Goal: Task Accomplishment & Management: Use online tool/utility

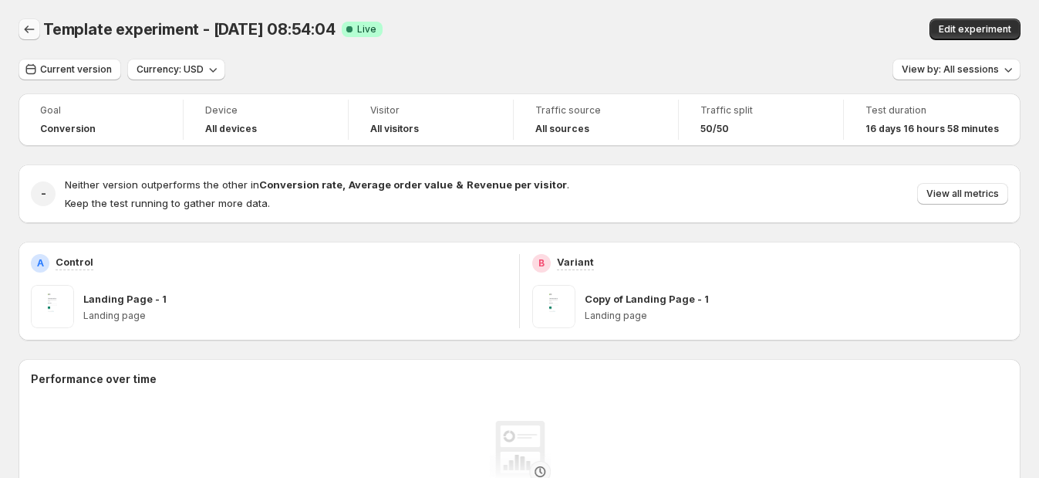
click at [27, 27] on icon "Back" at bounding box center [29, 29] width 15 height 15
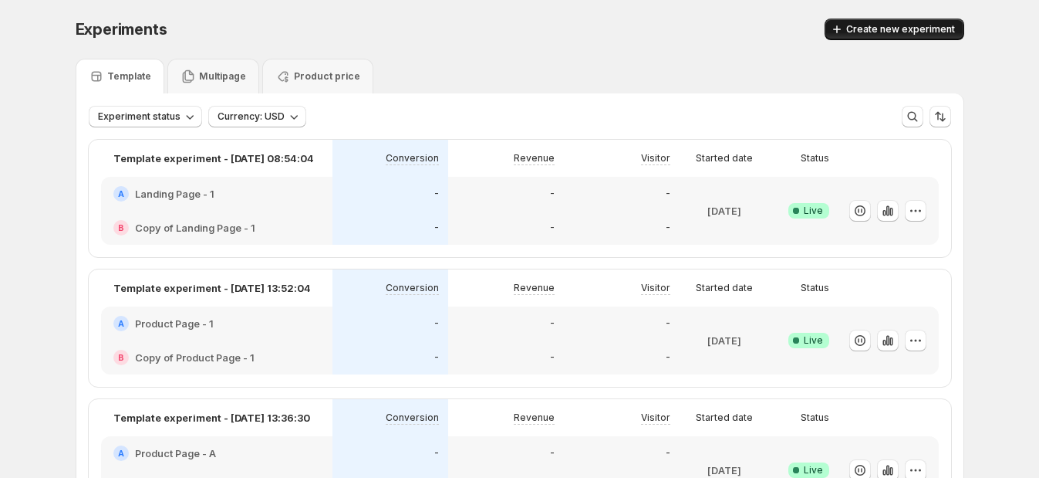
click at [915, 31] on span "Create new experiment" at bounding box center [900, 29] width 109 height 12
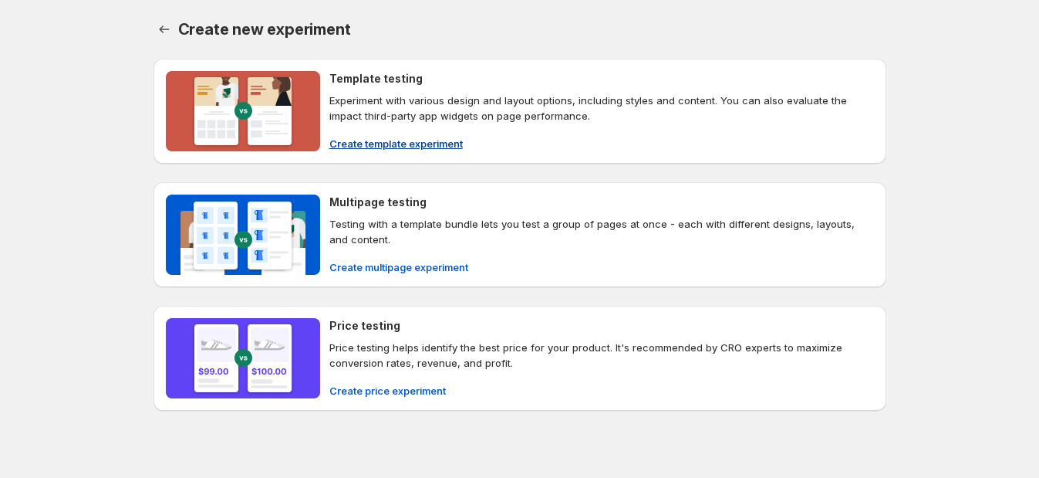
click at [373, 72] on h4 "Template testing" at bounding box center [375, 78] width 93 height 15
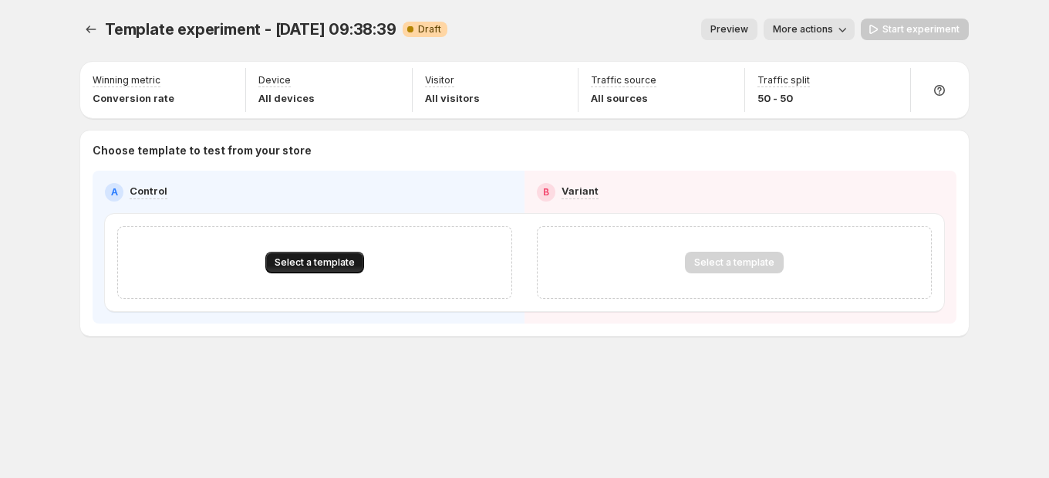
click at [344, 262] on span "Select a template" at bounding box center [315, 262] width 80 height 12
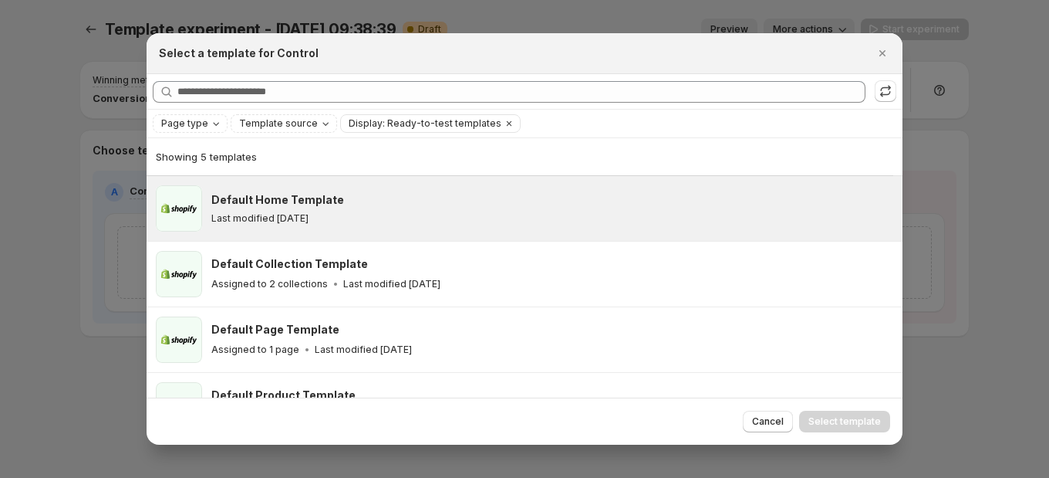
click at [376, 224] on div "Last modified [DATE]" at bounding box center [549, 218] width 677 height 12
click at [851, 417] on span "Select template" at bounding box center [844, 421] width 73 height 12
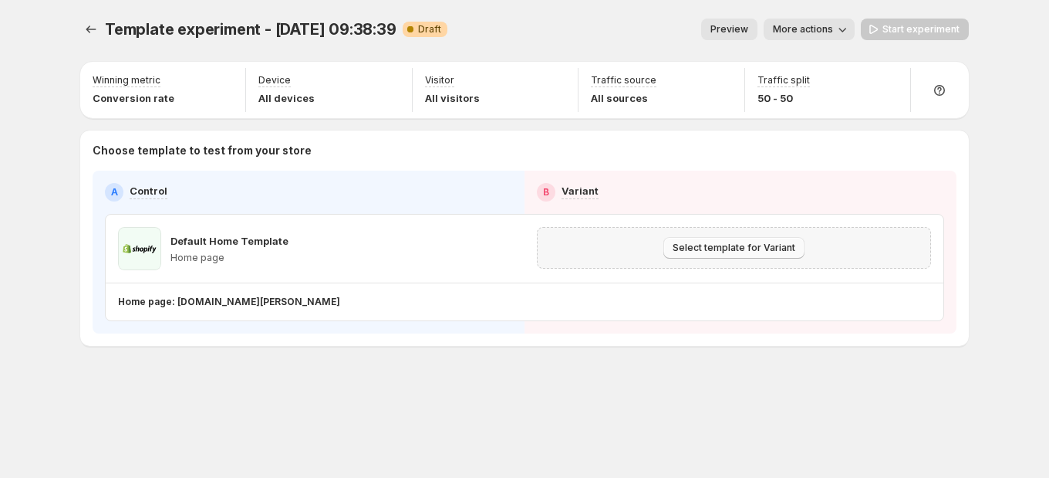
click at [758, 252] on span "Select template for Variant" at bounding box center [734, 247] width 123 height 12
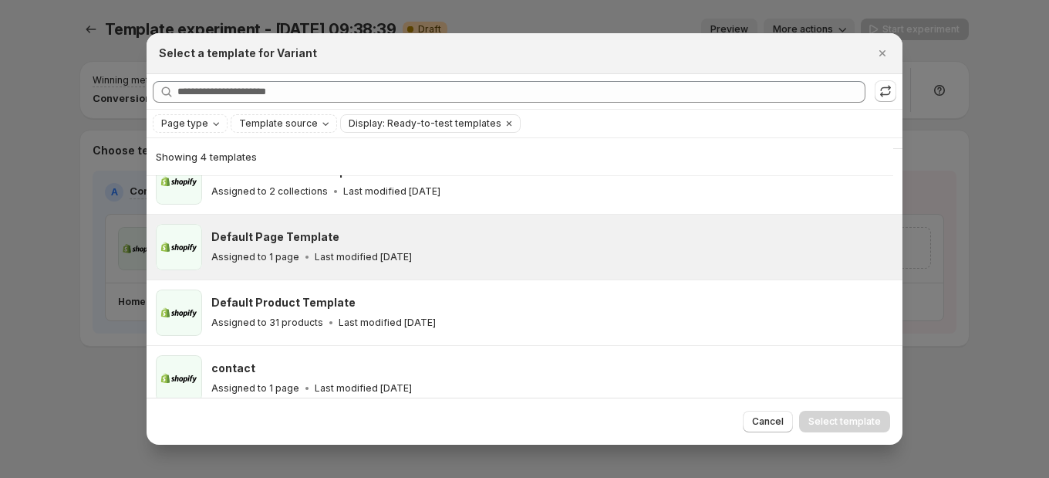
scroll to position [40, 0]
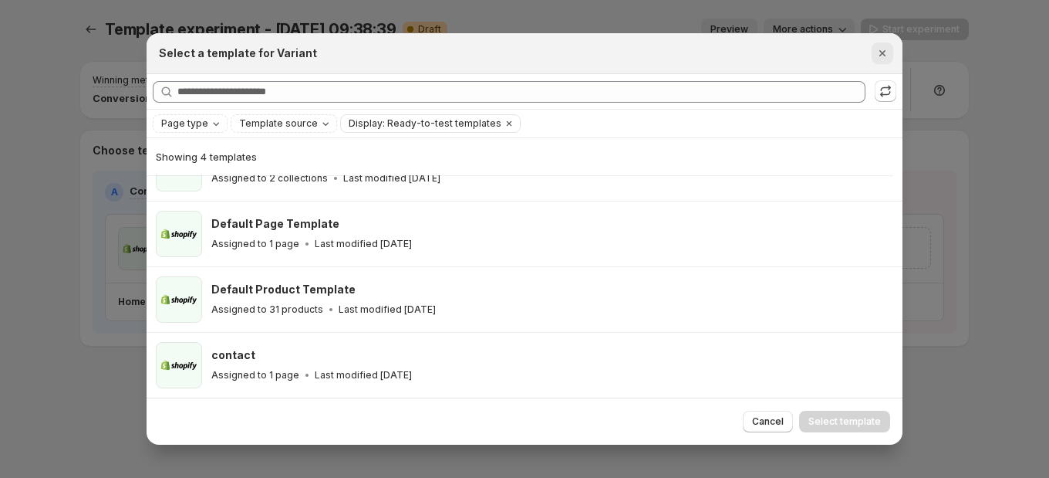
click at [890, 55] on icon "Close" at bounding box center [882, 53] width 15 height 15
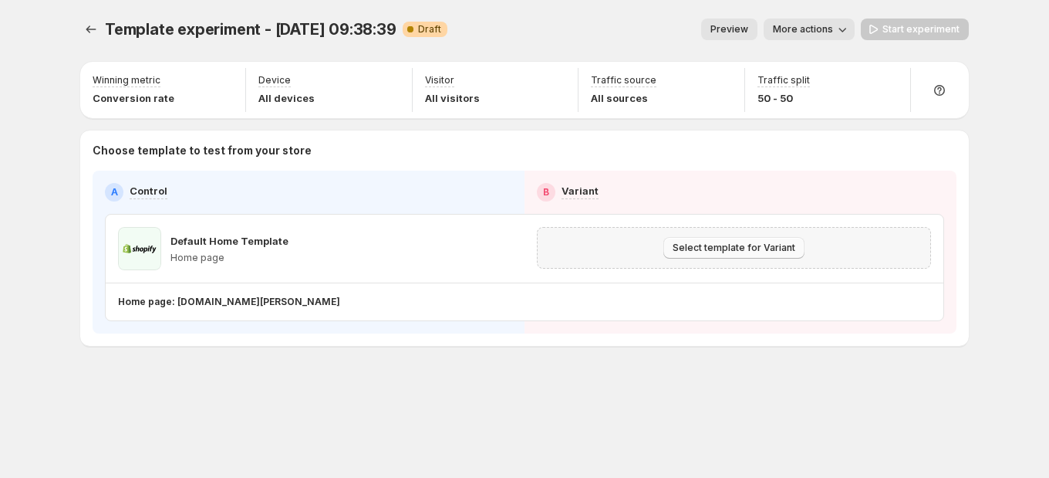
click at [713, 247] on span "Select template for Variant" at bounding box center [734, 247] width 123 height 12
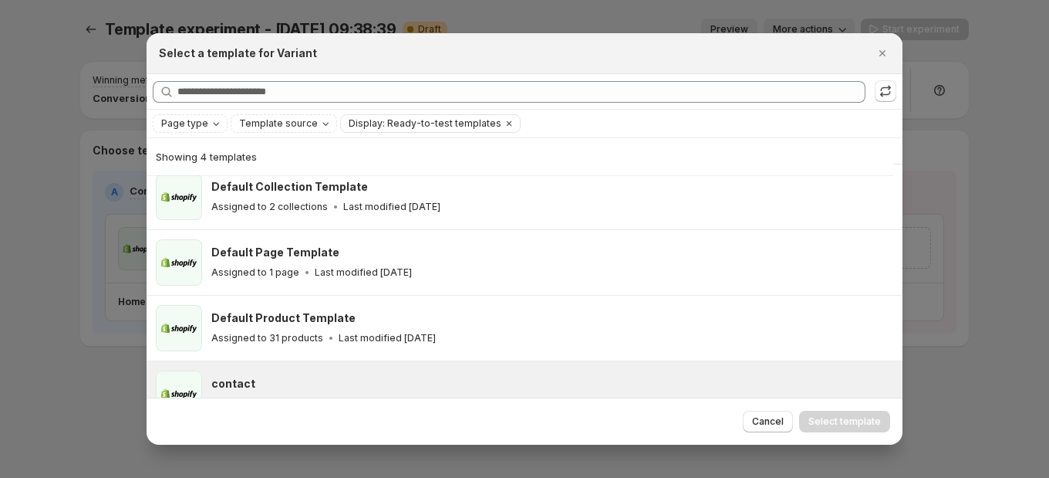
scroll to position [0, 0]
